Goal: Transaction & Acquisition: Purchase product/service

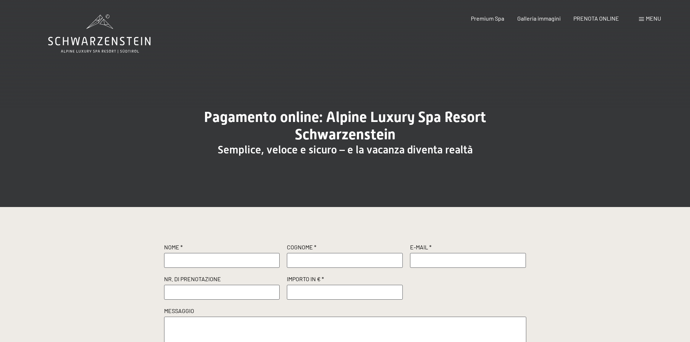
drag, startPoint x: 207, startPoint y: 270, endPoint x: 210, endPoint y: 262, distance: 8.1
click at [208, 269] on div "Nome * Cognome * E-Mail * Nr. di prenotazione Importo in € * Messaggio" at bounding box center [345, 295] width 362 height 104
click at [210, 262] on input "text" at bounding box center [222, 260] width 116 height 14
type input "MORI"
type input "[PERSON_NAME]"
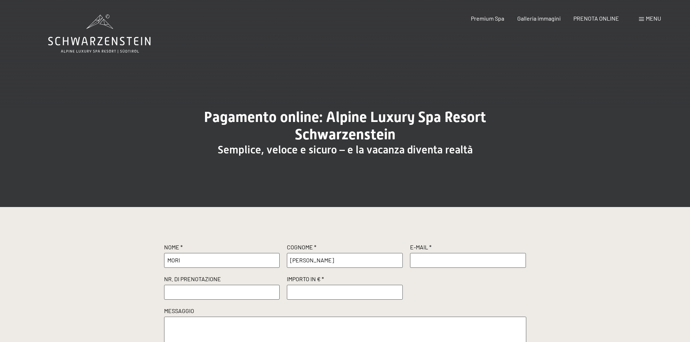
type input "[EMAIL_ADDRESS][DOMAIN_NAME]"
click at [211, 298] on input "text" at bounding box center [222, 292] width 116 height 14
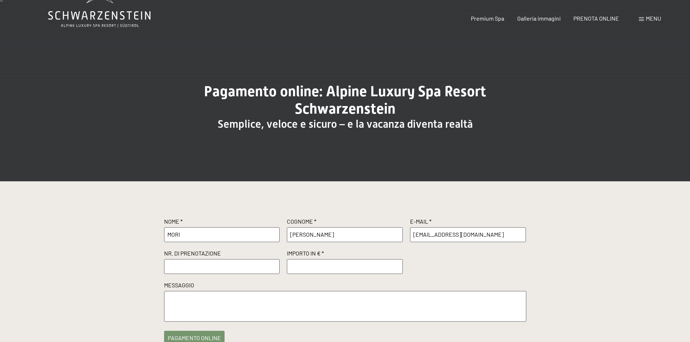
scroll to position [109, 0]
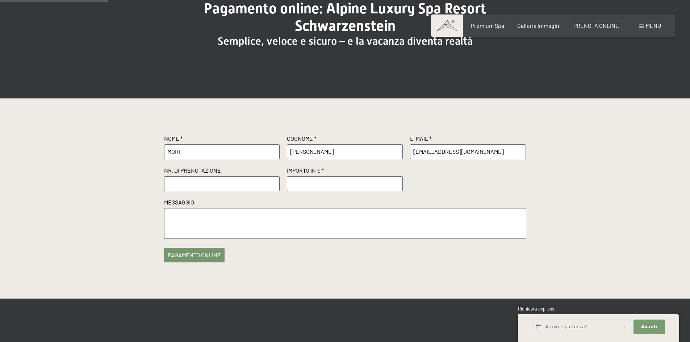
click at [231, 190] on input "text" at bounding box center [222, 183] width 116 height 14
type input "r"
type input "1"
click at [175, 183] on input "r" at bounding box center [222, 183] width 116 height 14
type input "r"
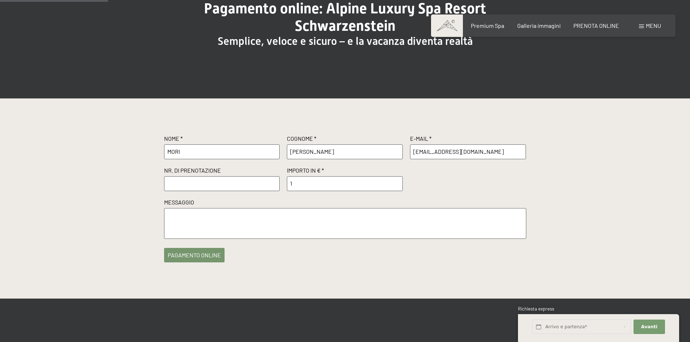
type input "E"
type input "R71375"
click at [313, 184] on input "1" at bounding box center [345, 183] width 116 height 14
type input "500.00"
click at [186, 254] on button "pagamento online" at bounding box center [194, 253] width 60 height 14
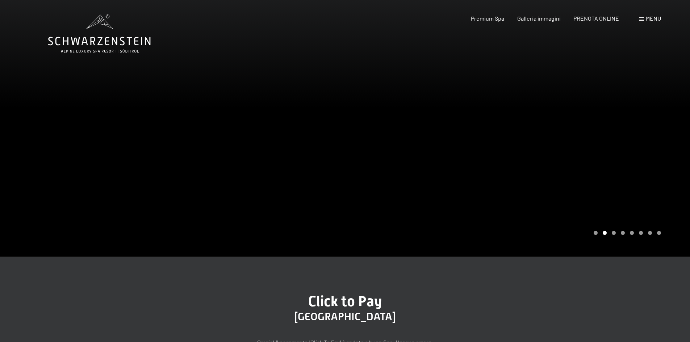
click at [683, 188] on div at bounding box center [517, 128] width 345 height 257
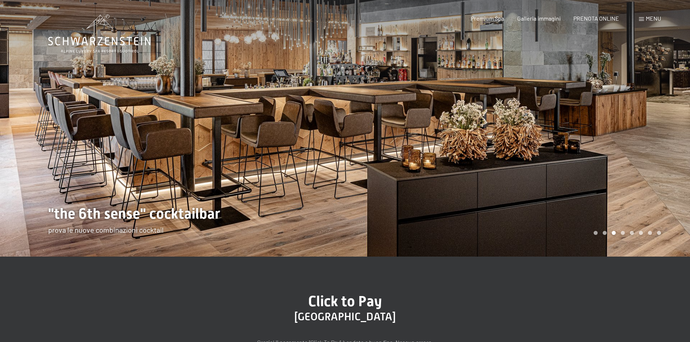
click at [666, 181] on div at bounding box center [517, 128] width 345 height 257
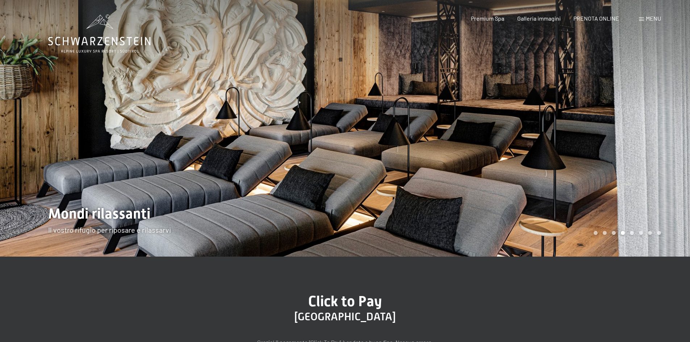
click at [662, 182] on div at bounding box center [517, 128] width 345 height 257
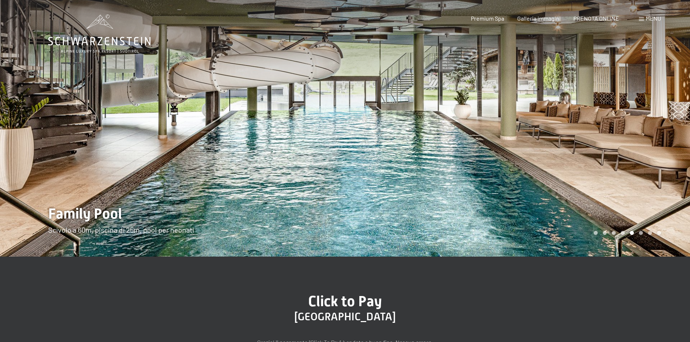
click at [658, 181] on div at bounding box center [517, 128] width 345 height 257
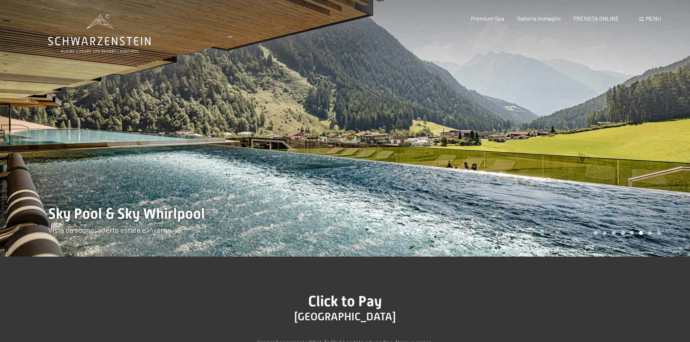
click at [655, 179] on div at bounding box center [517, 128] width 345 height 257
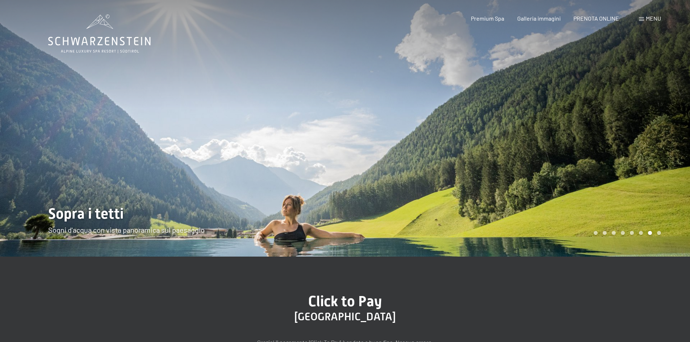
click at [655, 179] on div at bounding box center [517, 128] width 345 height 257
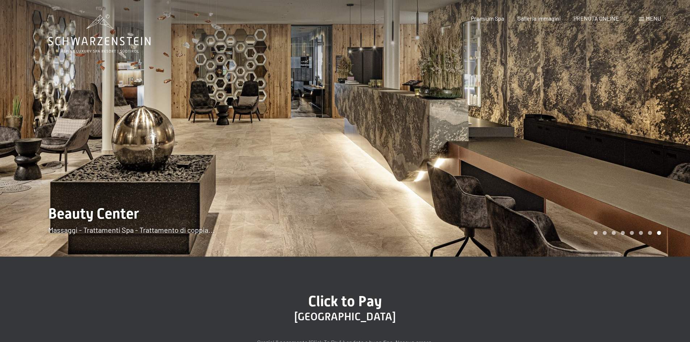
click at [654, 179] on div at bounding box center [517, 128] width 345 height 257
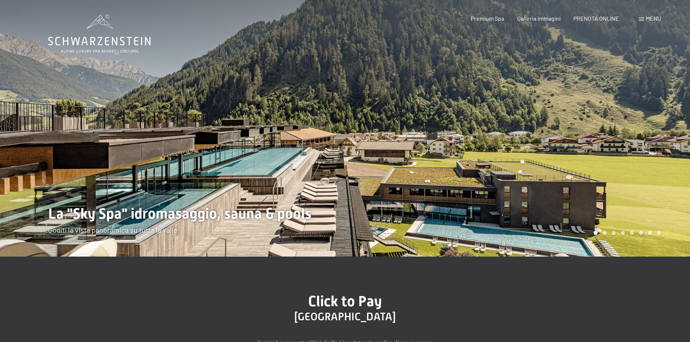
click at [644, 189] on div at bounding box center [517, 128] width 345 height 257
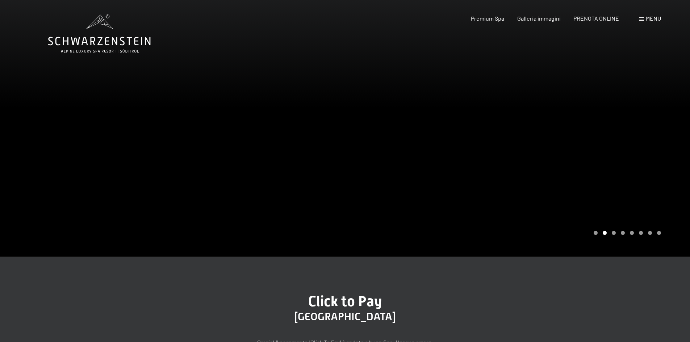
click at [644, 189] on div at bounding box center [517, 128] width 345 height 257
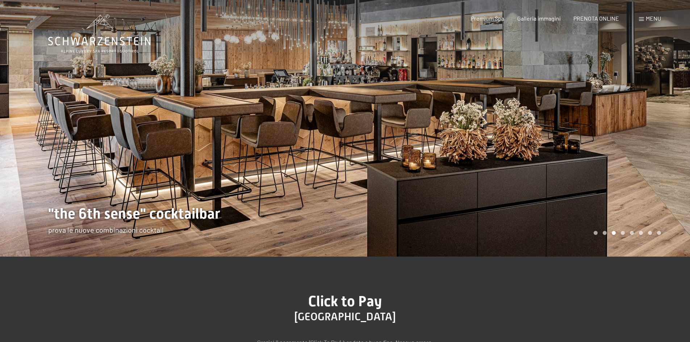
click at [644, 189] on div at bounding box center [517, 128] width 345 height 257
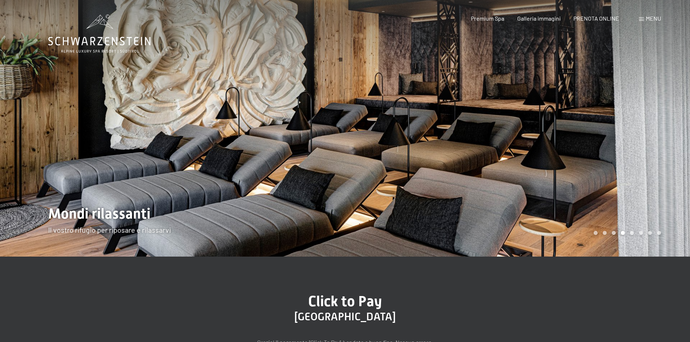
click at [644, 189] on div at bounding box center [517, 128] width 345 height 257
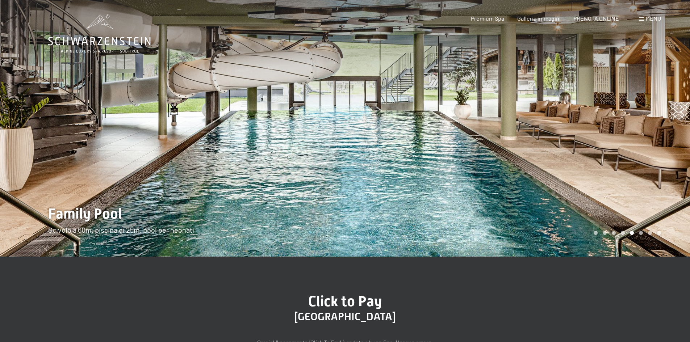
click at [643, 193] on div at bounding box center [517, 128] width 345 height 257
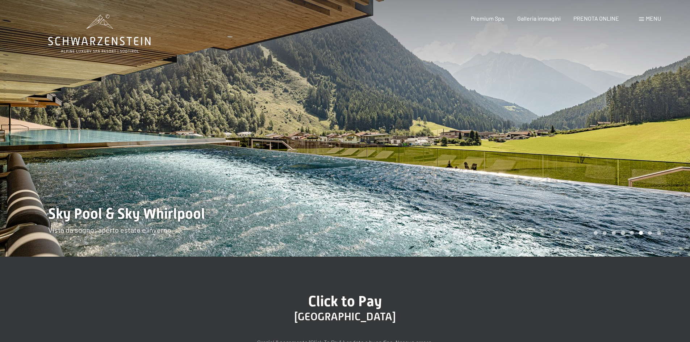
click at [640, 190] on div at bounding box center [517, 128] width 345 height 257
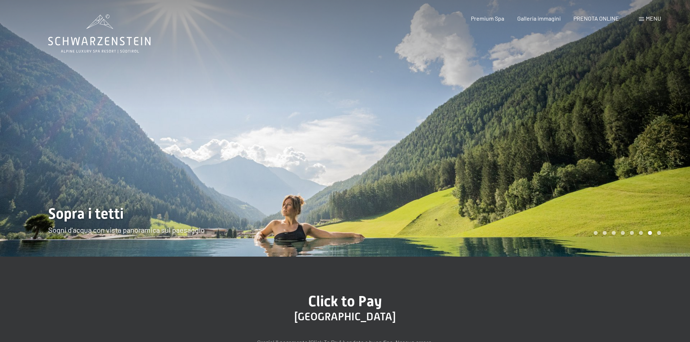
click at [640, 190] on div at bounding box center [517, 128] width 345 height 257
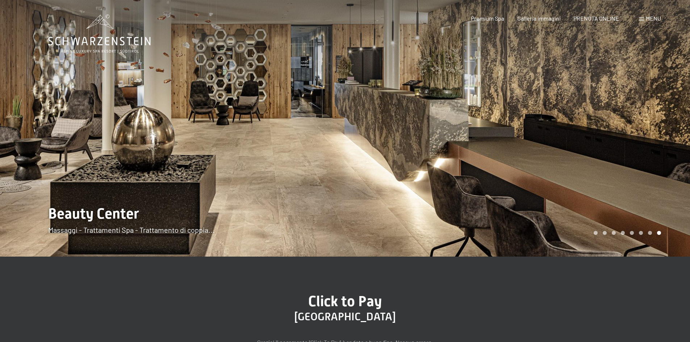
click at [640, 190] on div at bounding box center [517, 128] width 345 height 257
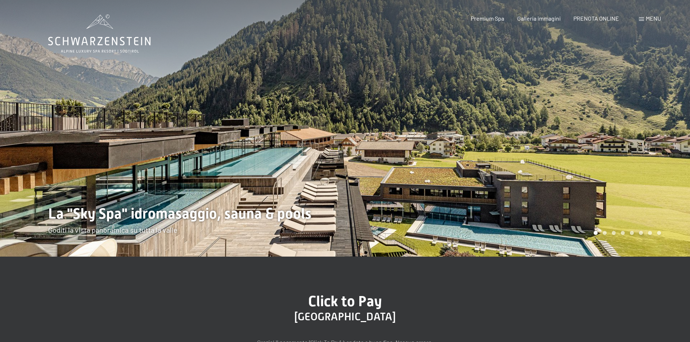
click at [640, 190] on div at bounding box center [517, 128] width 345 height 257
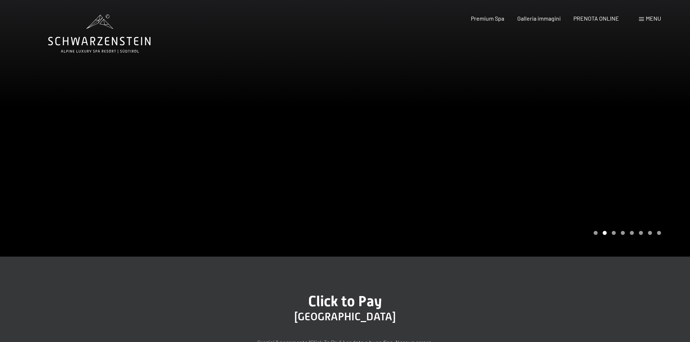
click at [639, 190] on div at bounding box center [517, 128] width 345 height 257
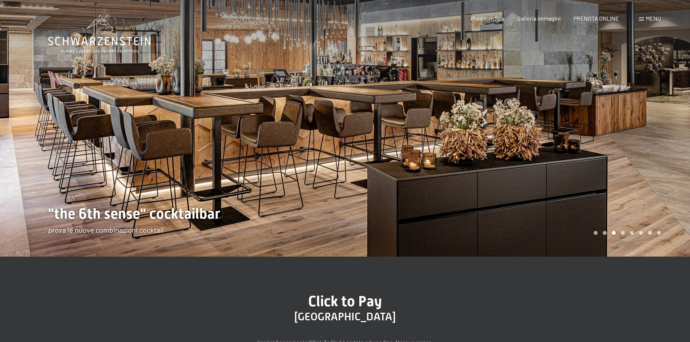
click at [638, 190] on div at bounding box center [517, 128] width 345 height 257
